Goal: Task Accomplishment & Management: Use online tool/utility

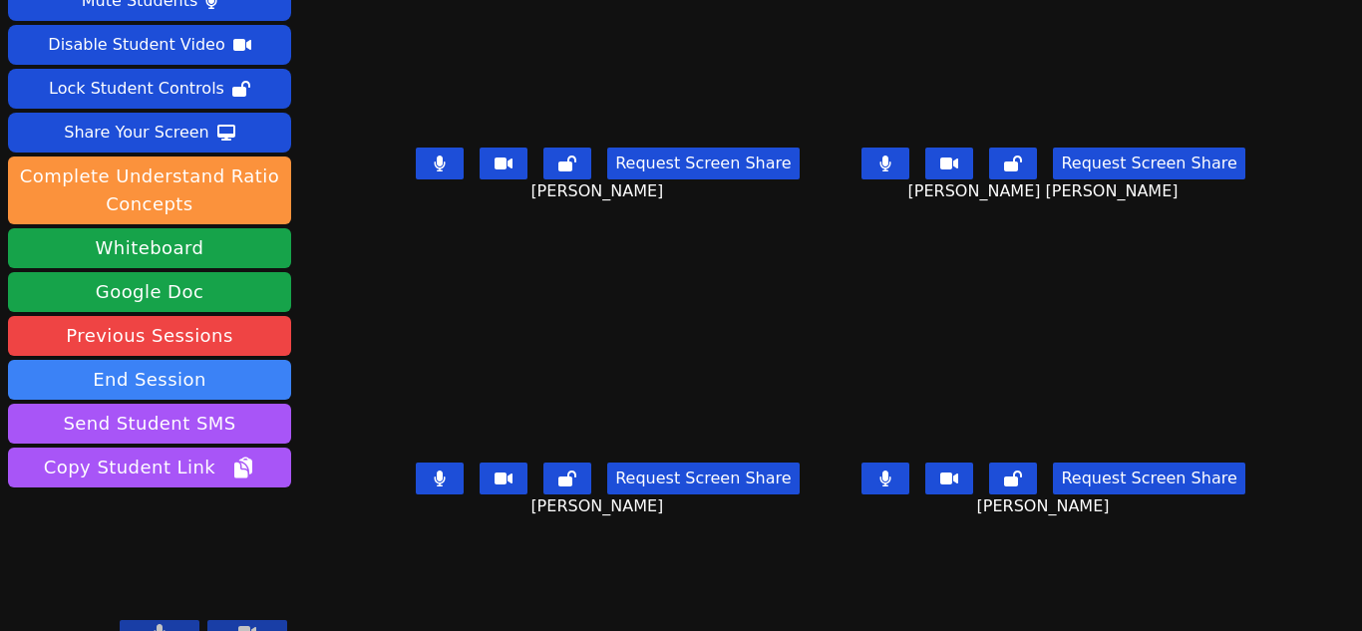
scroll to position [85, 0]
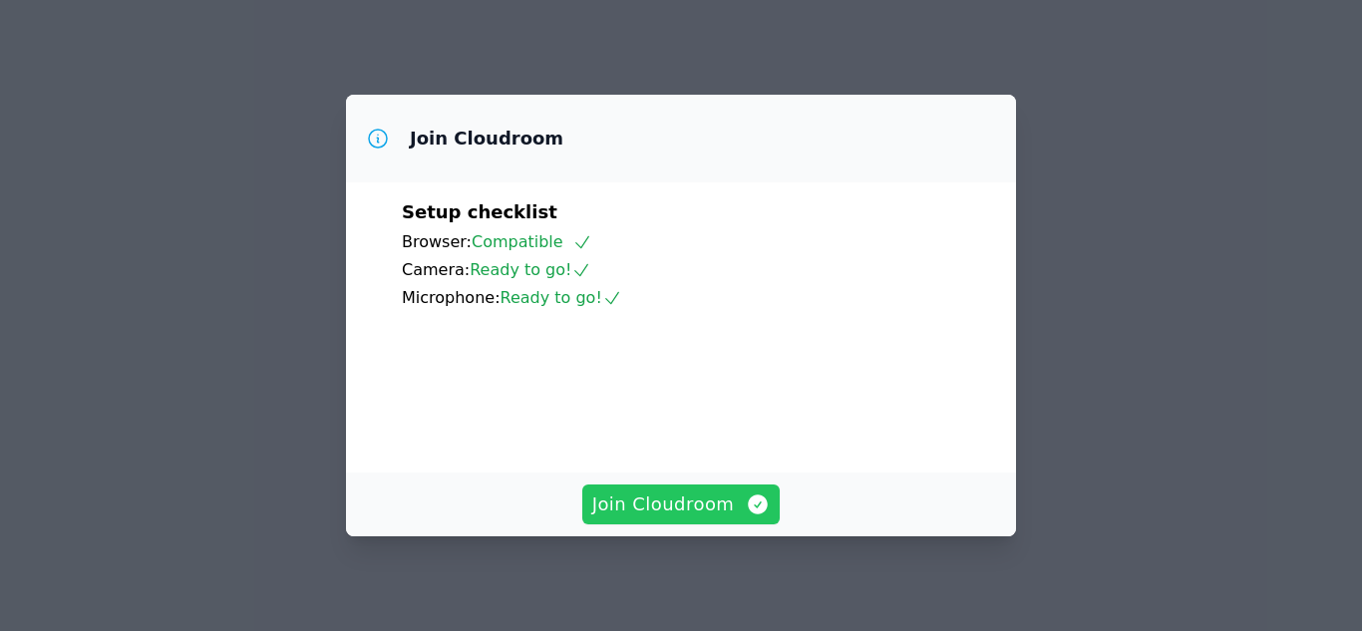
click at [683, 511] on span "Join Cloudroom" at bounding box center [681, 504] width 178 height 28
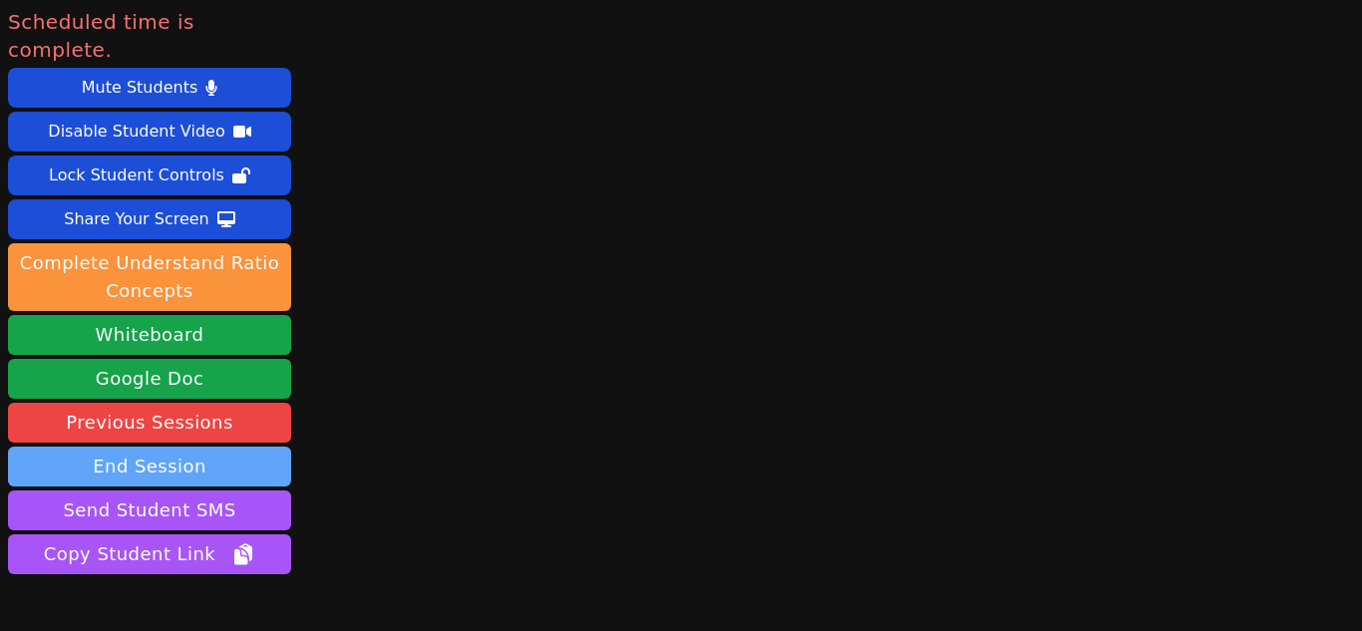
click at [153, 447] on button "End Session" at bounding box center [149, 467] width 283 height 40
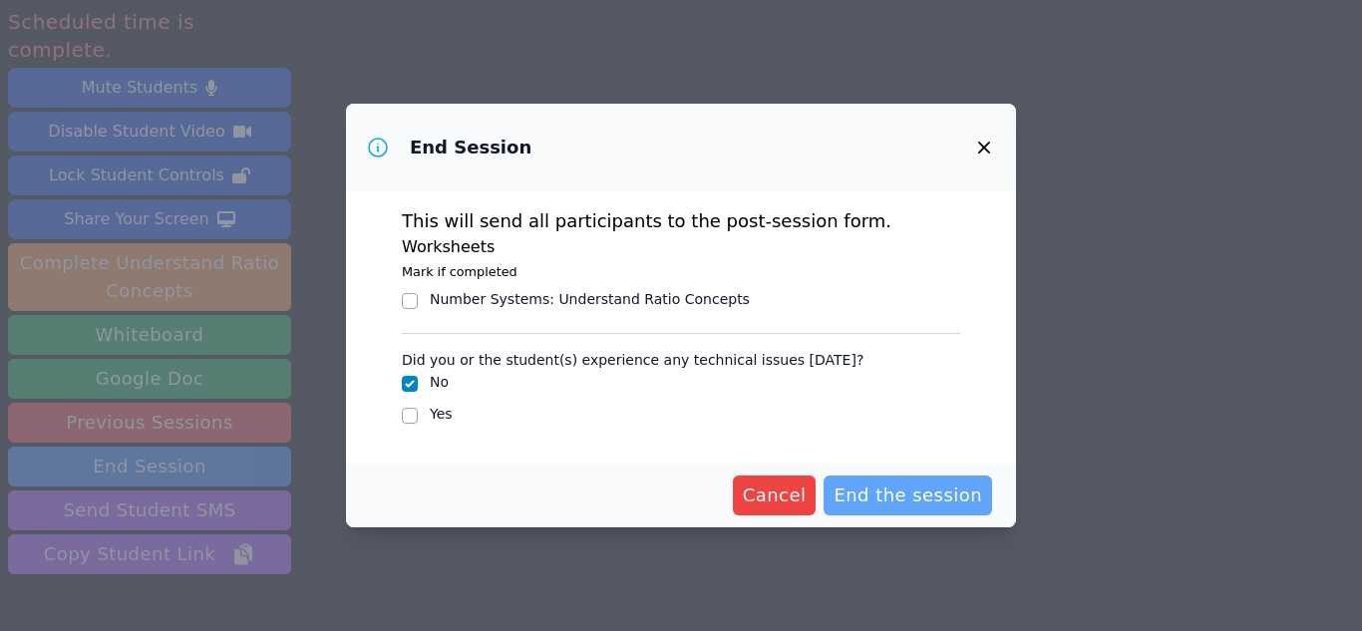
click at [870, 492] on span "End the session" at bounding box center [907, 495] width 149 height 28
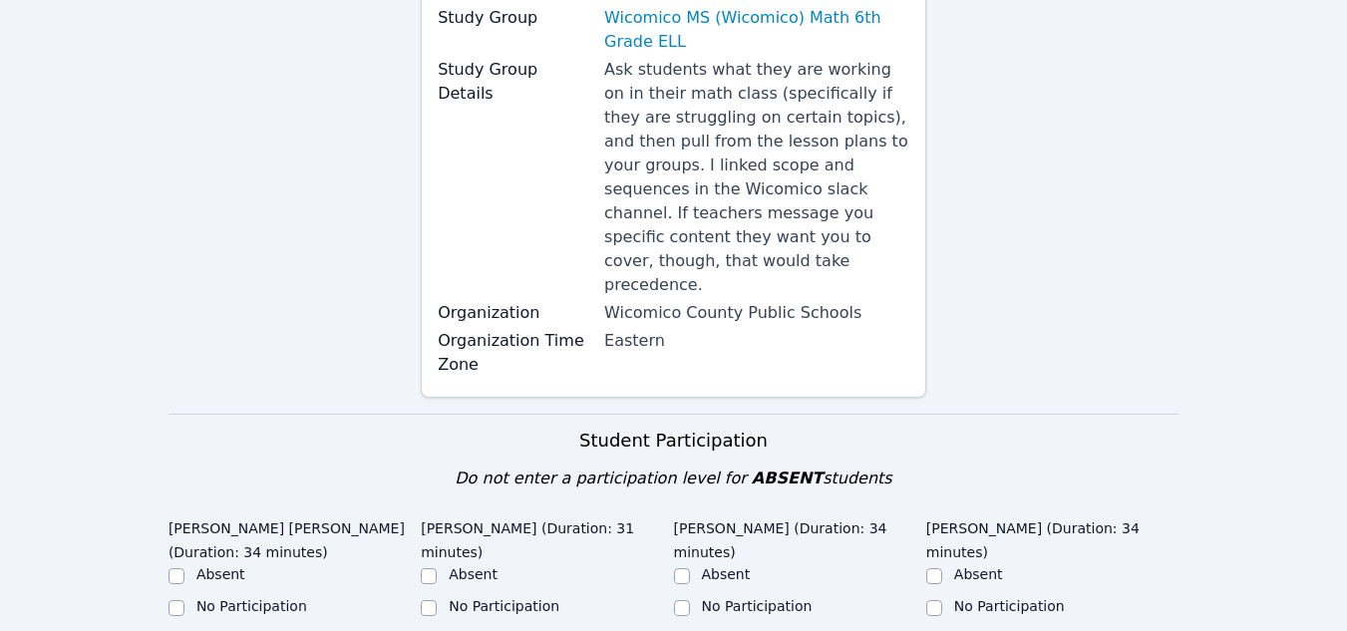
scroll to position [292, 0]
